Goal: Check status: Check status

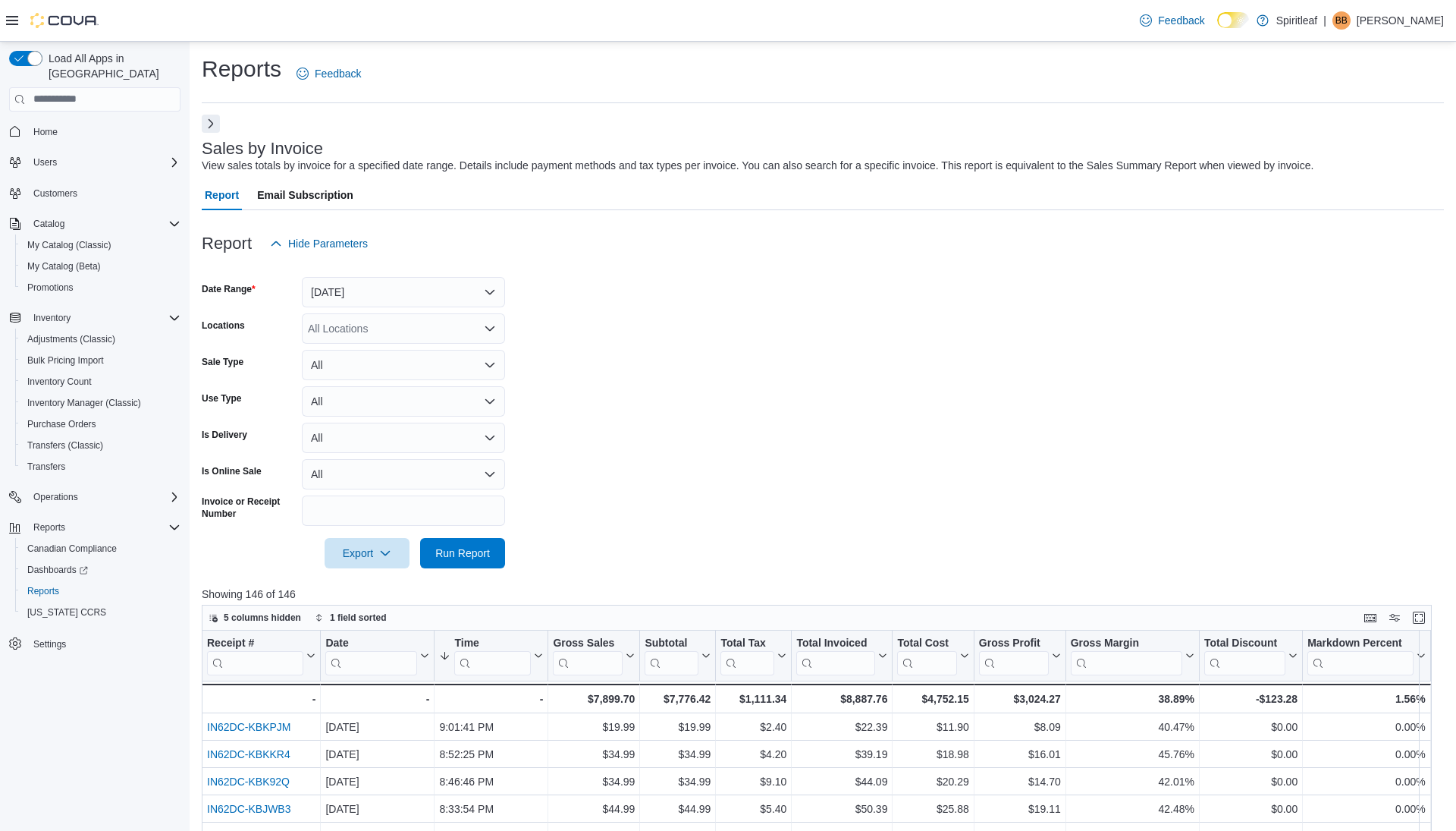
click at [212, 126] on button "Next" at bounding box center [210, 123] width 18 height 18
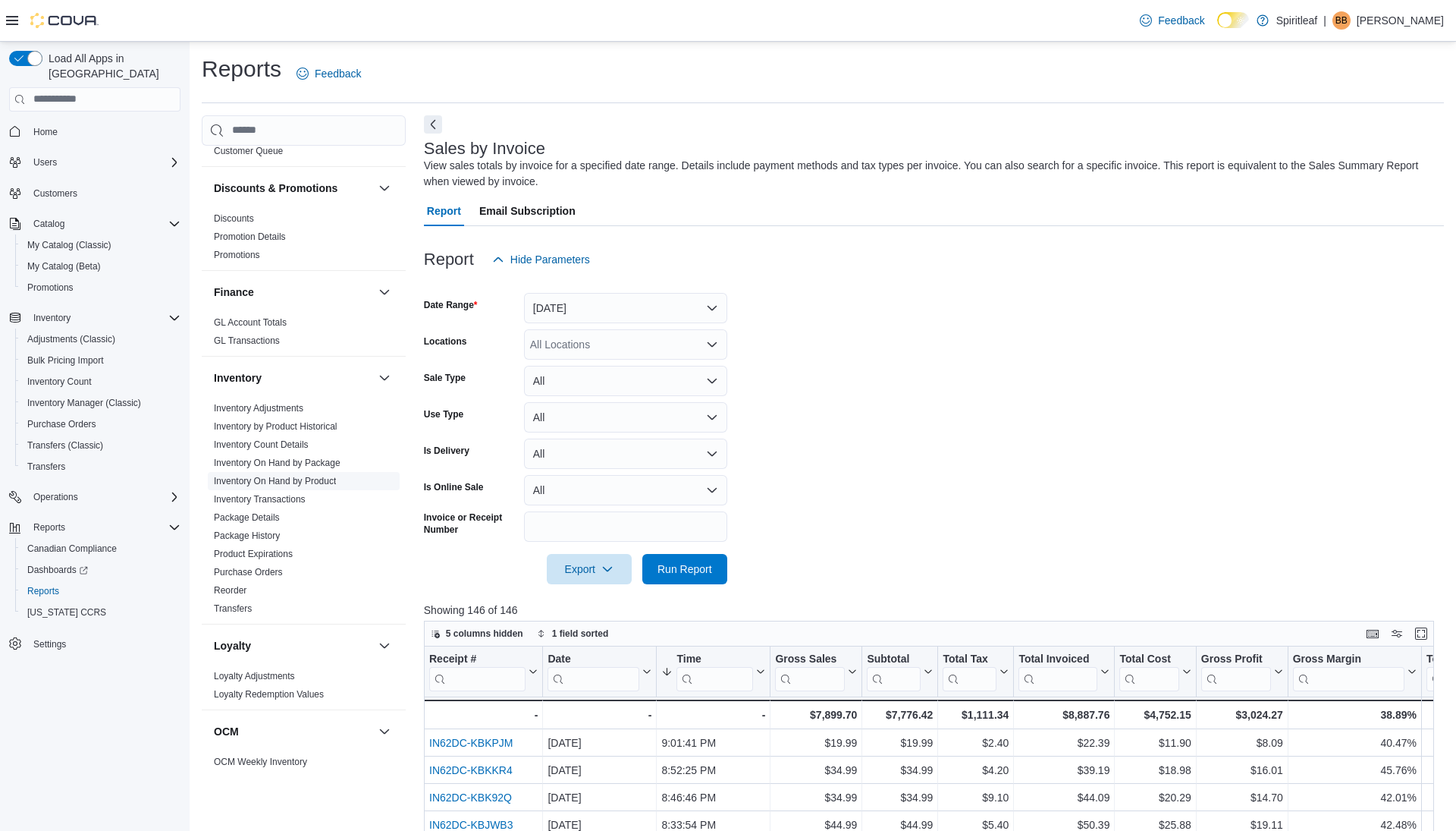
scroll to position [29, 0]
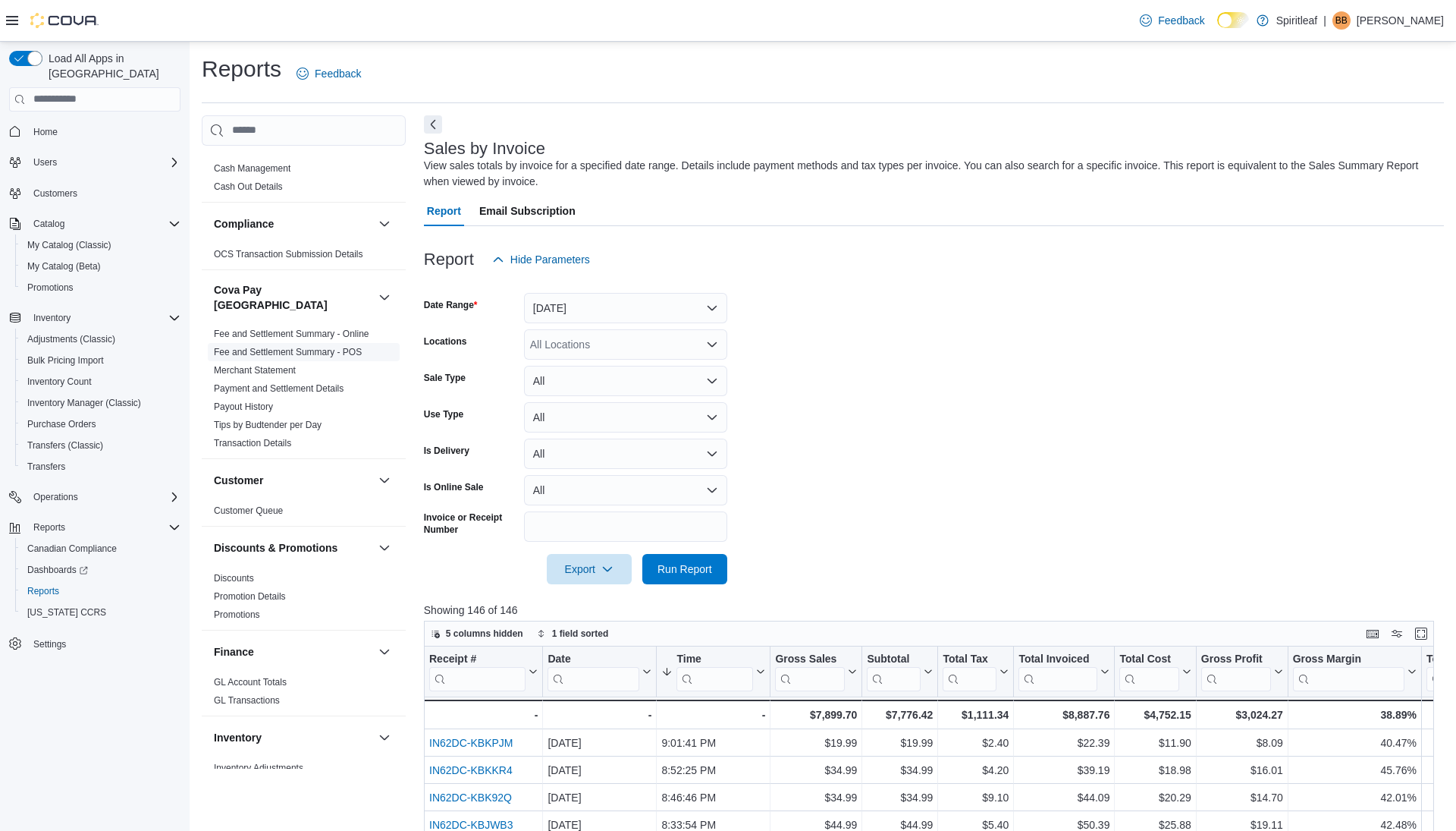
click at [317, 347] on link "Fee and Settlement Summary - POS" at bounding box center [287, 351] width 148 height 10
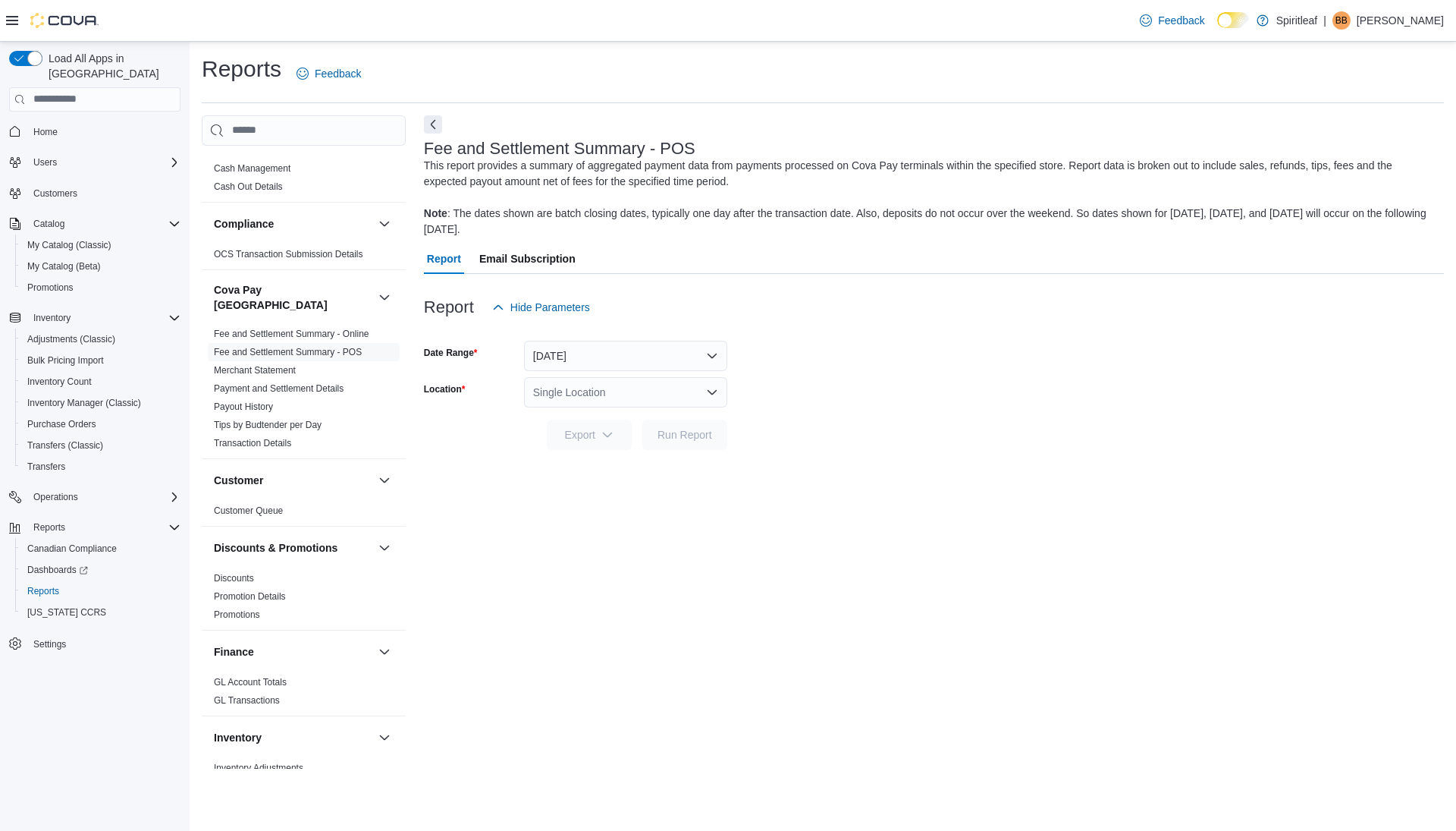
click at [633, 392] on div "Single Location" at bounding box center [625, 392] width 203 height 30
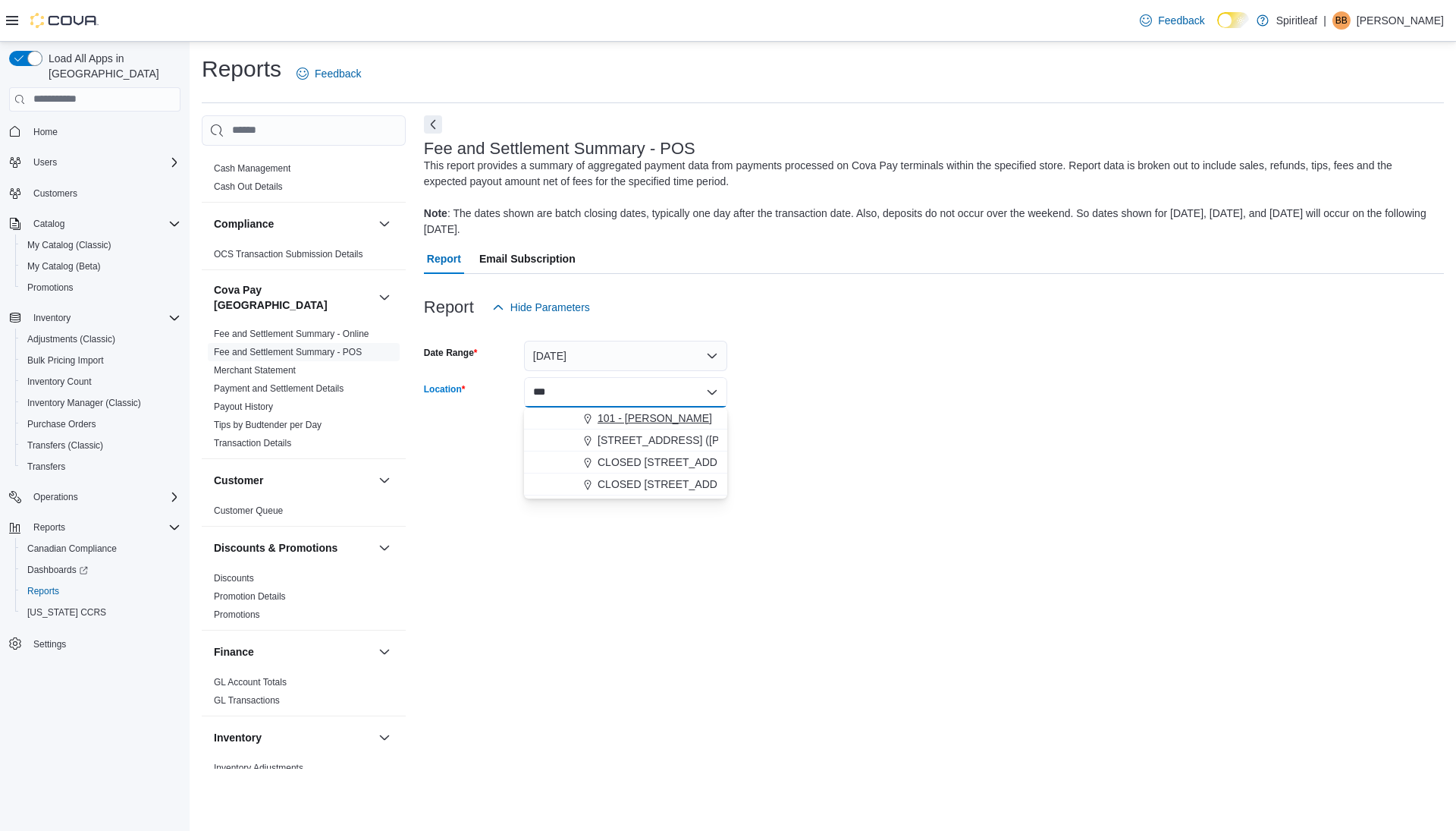
type input "***"
click at [633, 425] on span "101 - [PERSON_NAME]" at bounding box center [655, 418] width 115 height 15
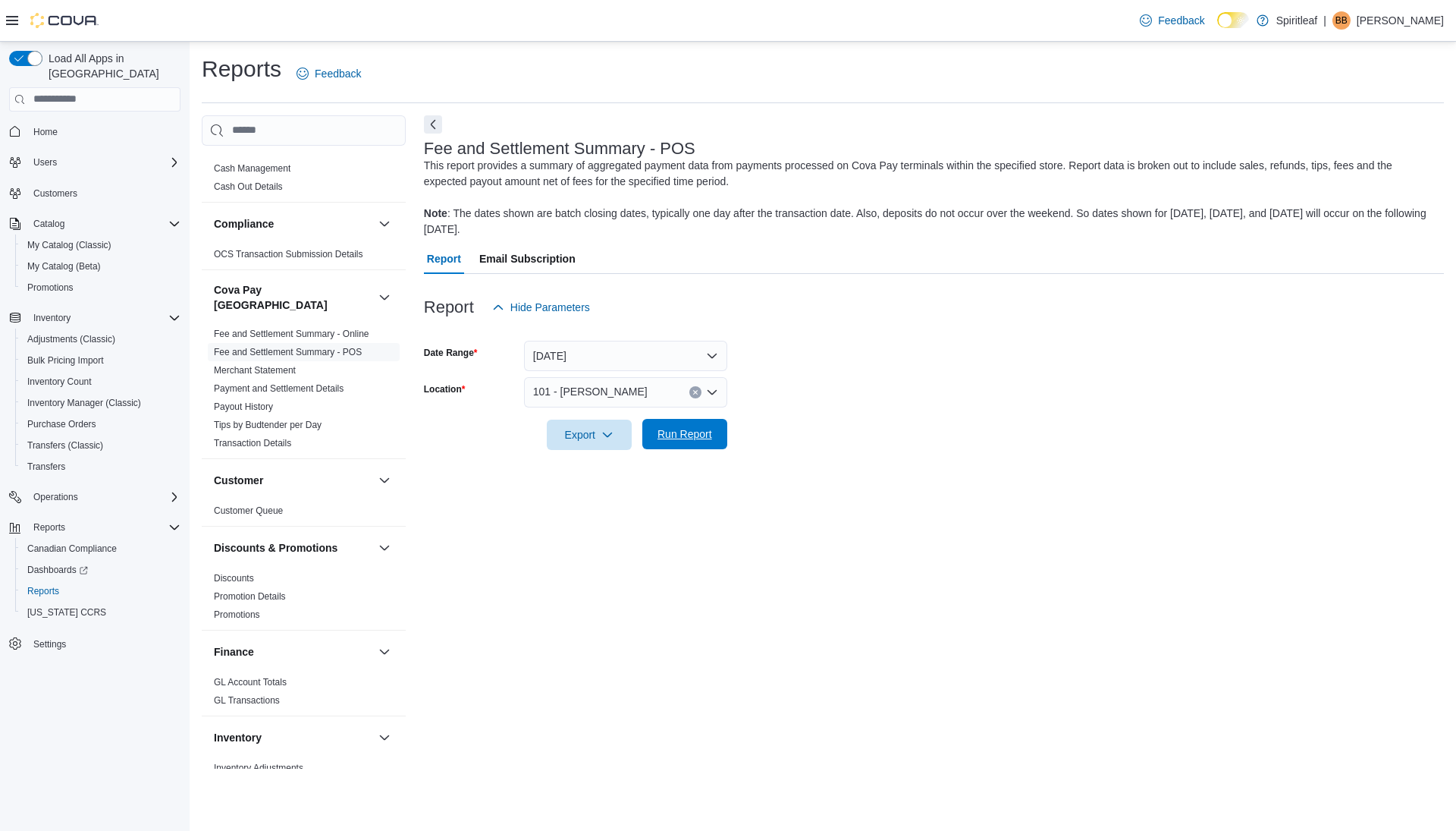
click at [671, 425] on span "Run Report" at bounding box center [685, 434] width 67 height 30
click at [431, 125] on button "Next" at bounding box center [432, 123] width 18 height 18
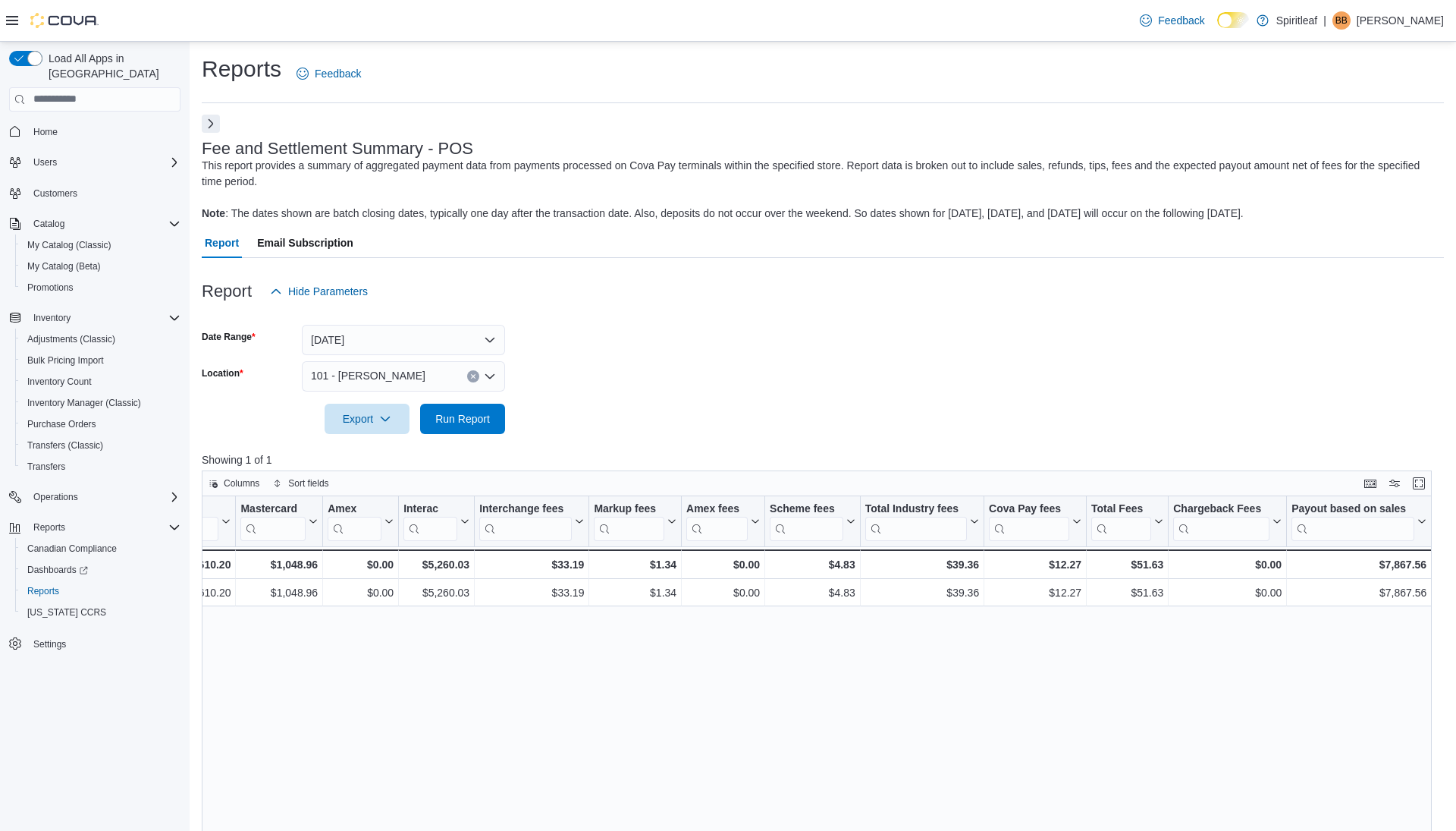
click at [208, 122] on button "Next" at bounding box center [210, 123] width 18 height 18
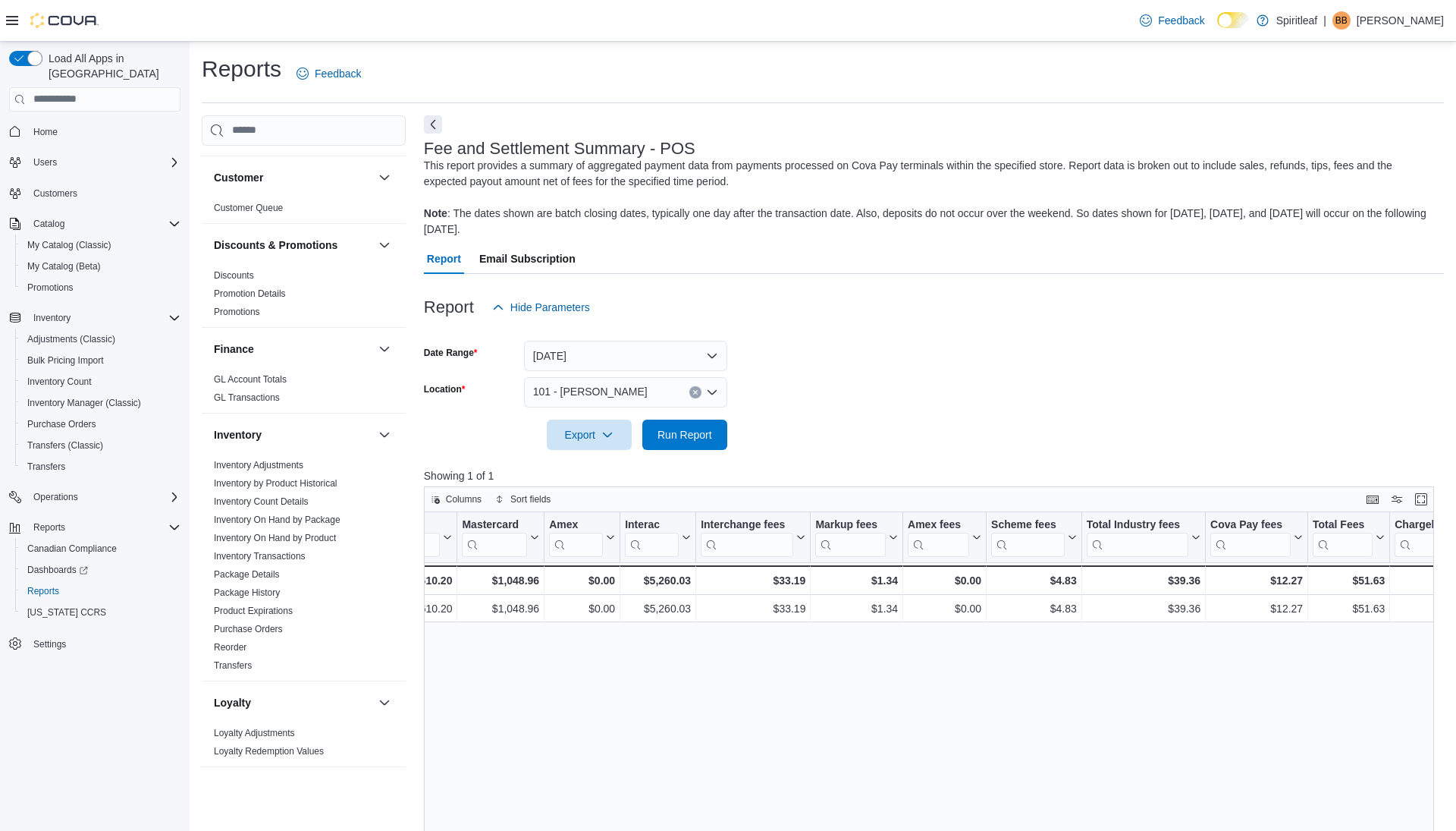
scroll to position [940, 0]
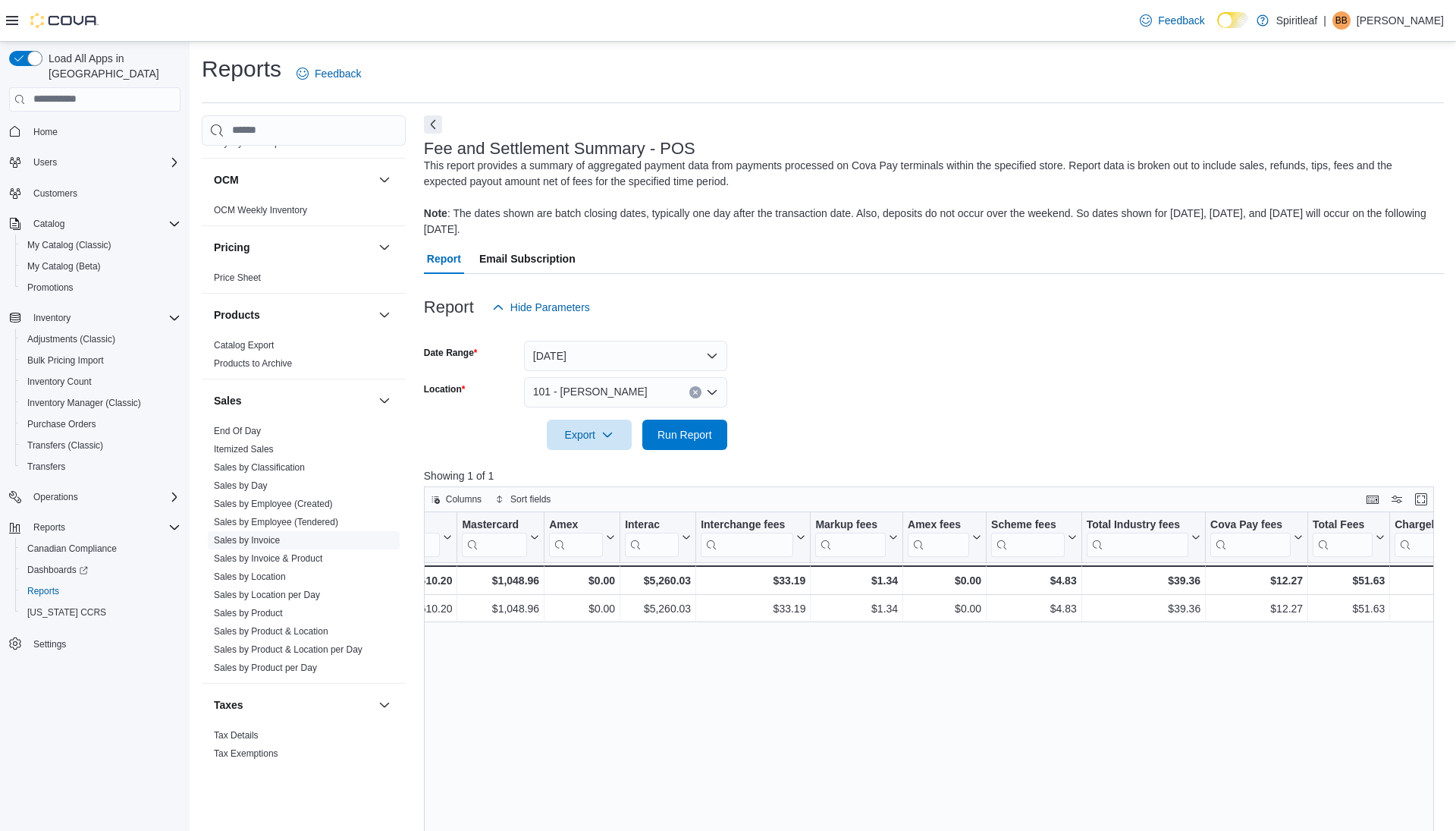
click at [266, 531] on span "Sales by Invoice" at bounding box center [304, 540] width 192 height 18
click at [265, 535] on link "Sales by Invoice" at bounding box center [247, 540] width 66 height 10
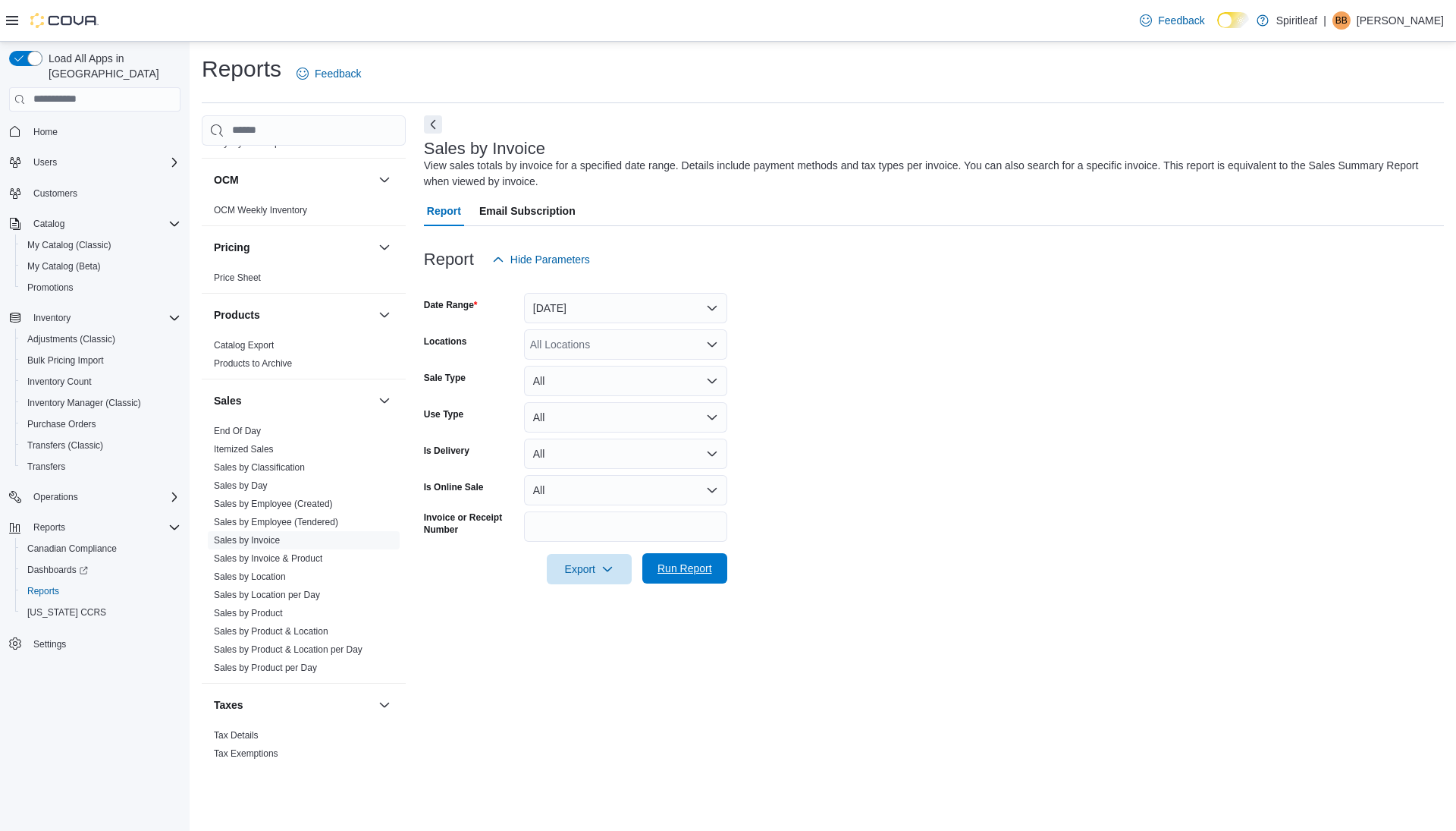
click at [659, 563] on span "Run Report" at bounding box center [685, 568] width 55 height 15
click at [430, 126] on button "Next" at bounding box center [432, 123] width 18 height 18
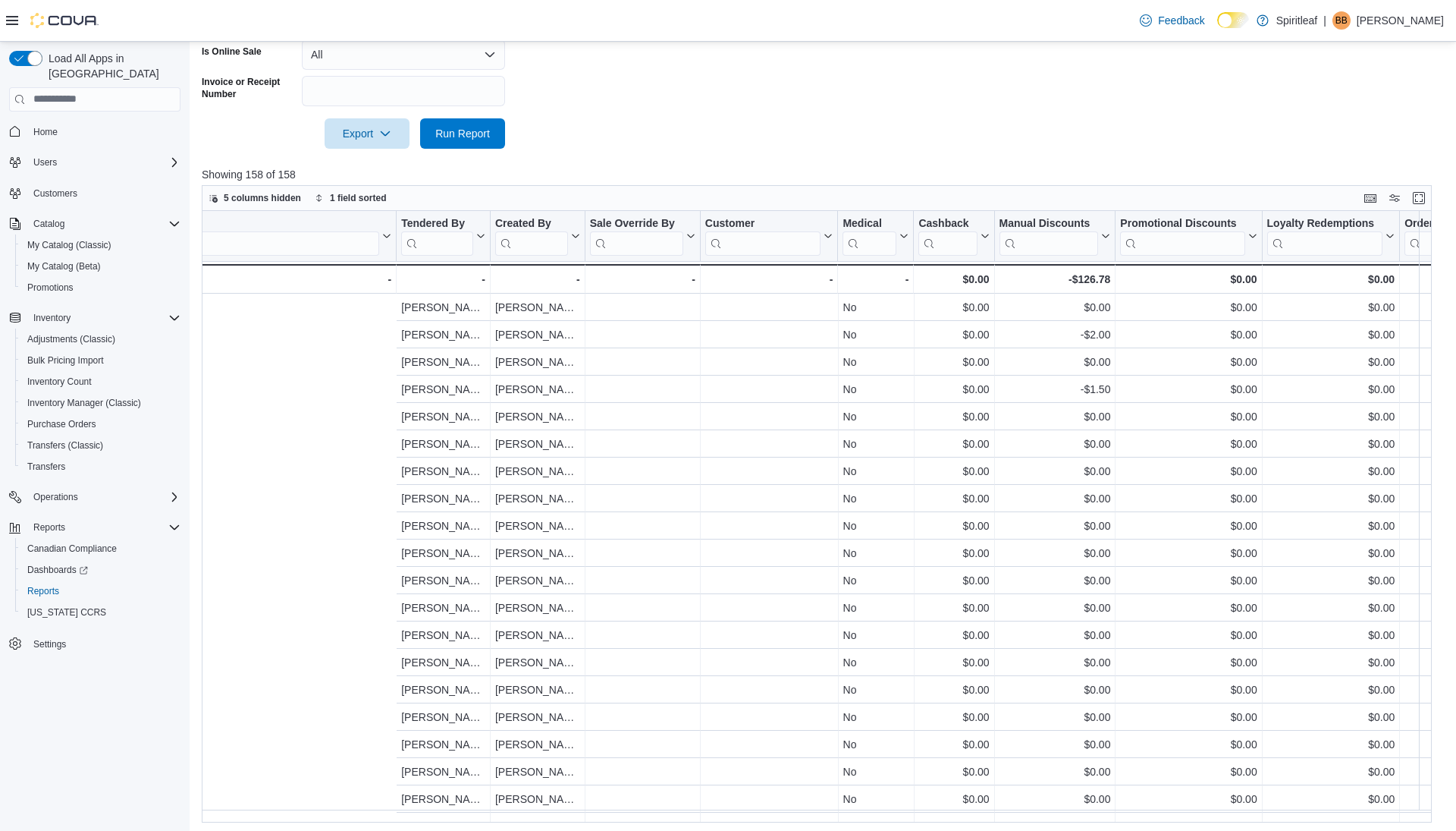
scroll to position [0, 1872]
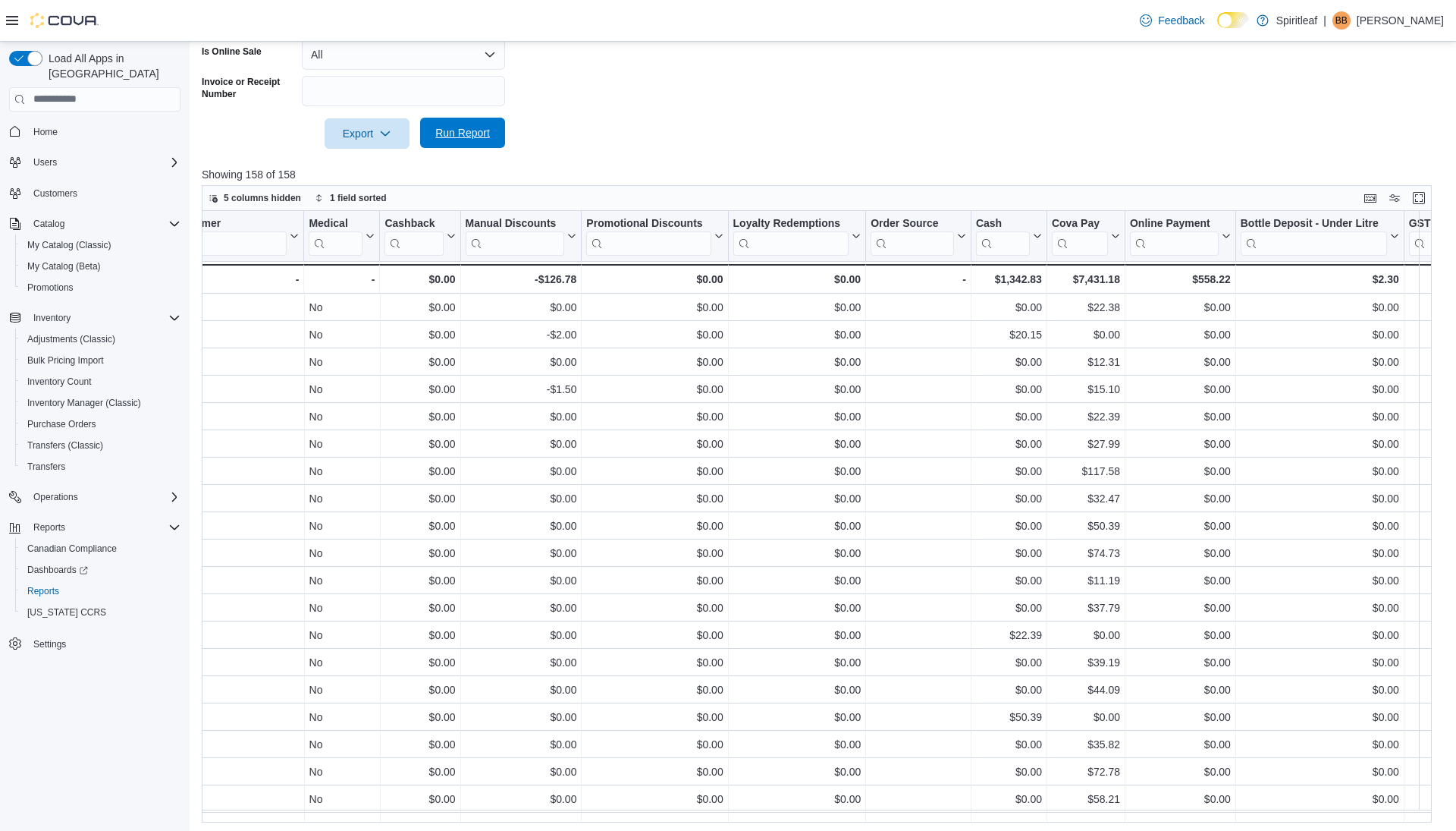
click at [461, 131] on span "Run Report" at bounding box center [462, 133] width 55 height 15
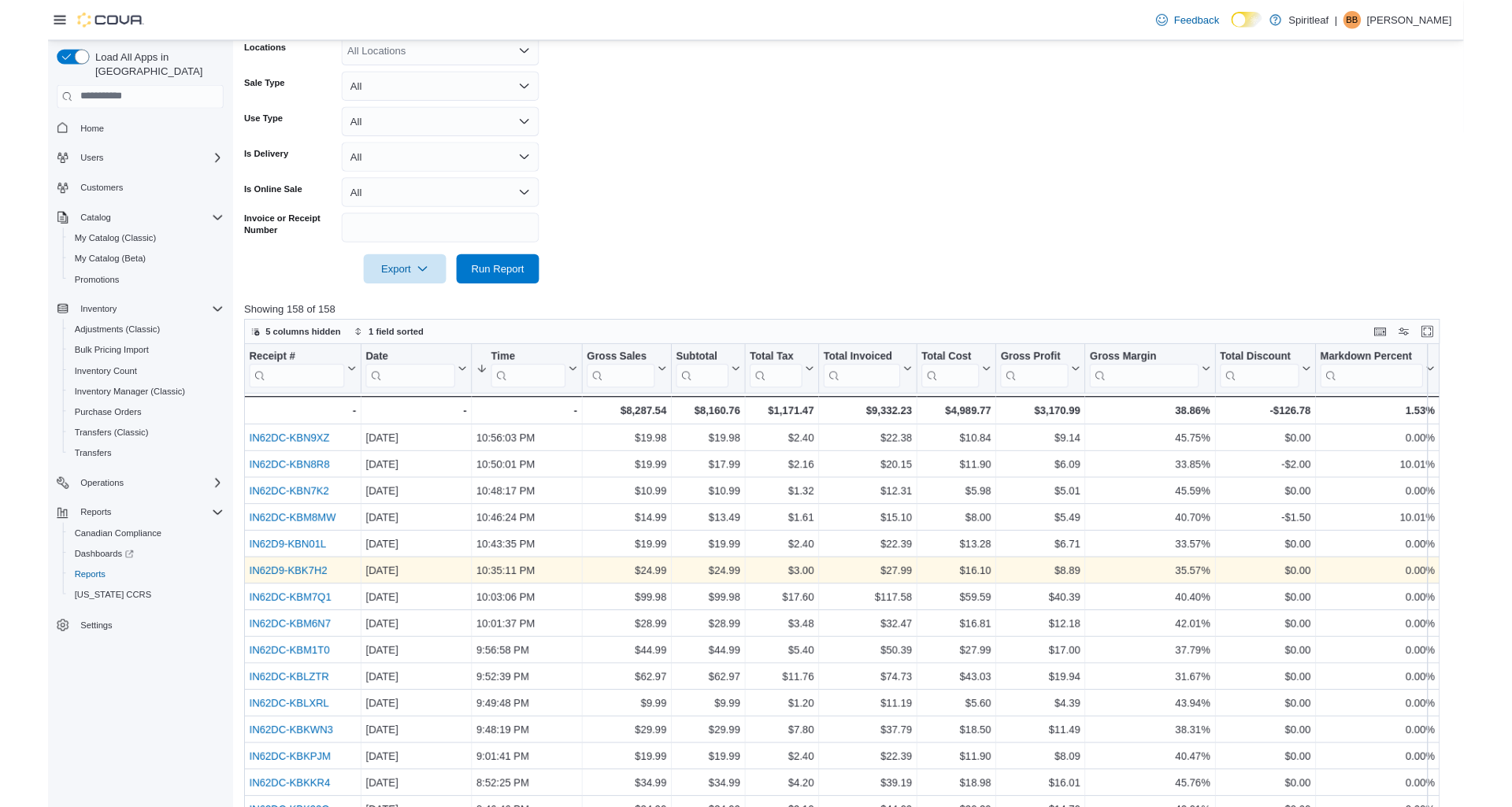
scroll to position [0, 0]
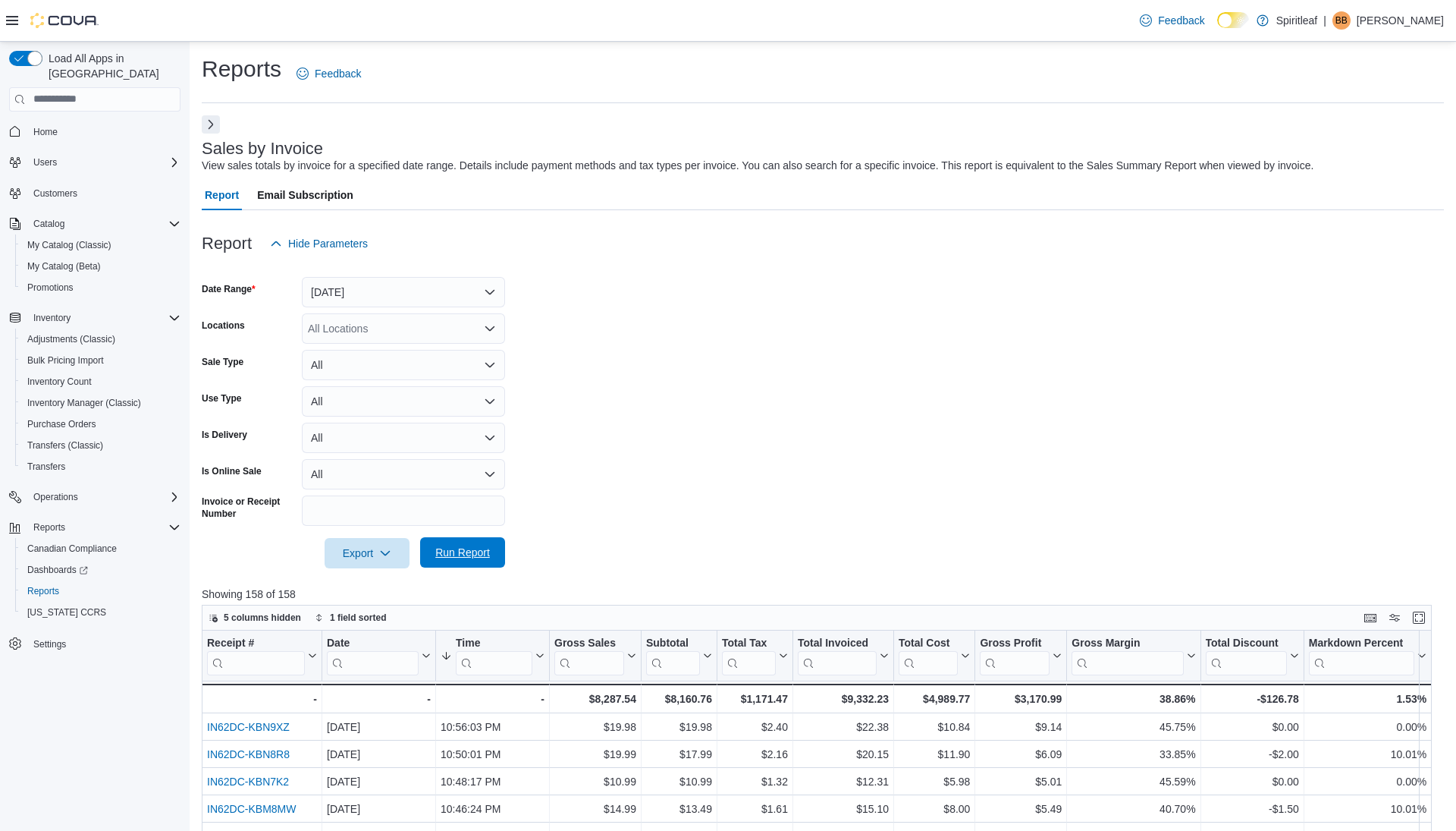
click at [450, 551] on span "Run Report" at bounding box center [462, 552] width 55 height 15
